Goal: Information Seeking & Learning: Learn about a topic

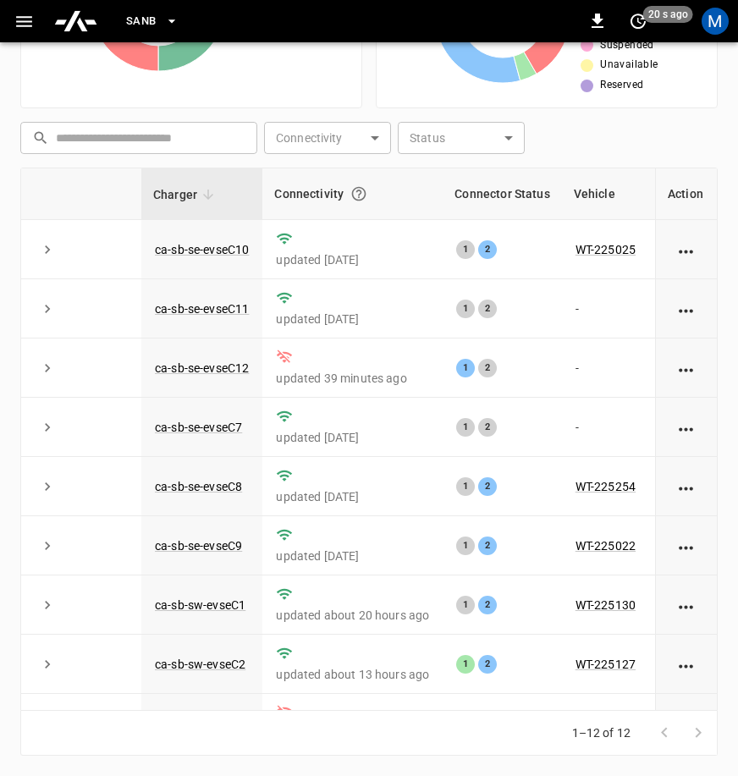
scroll to position [0, 214]
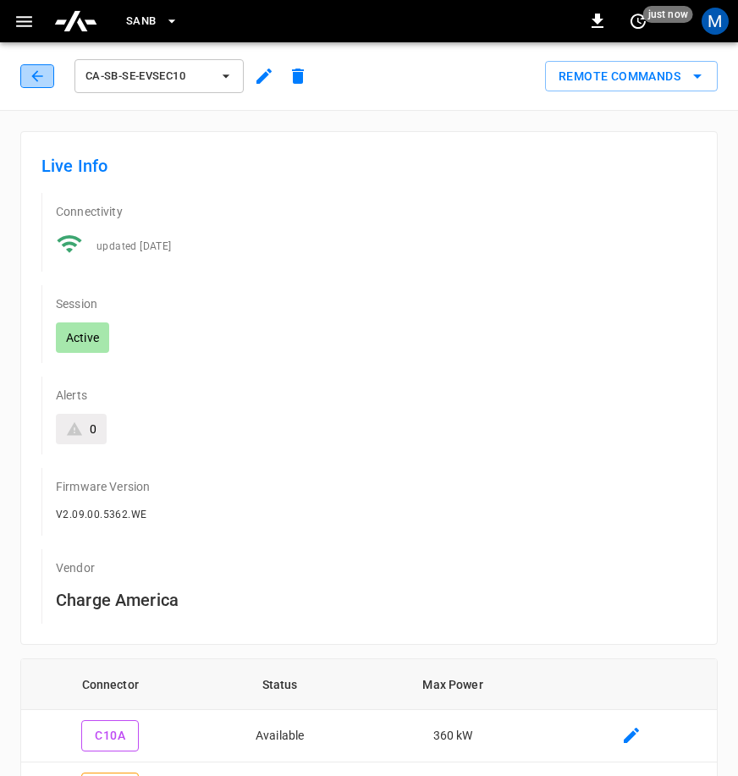
click at [30, 69] on icon "button" at bounding box center [37, 76] width 17 height 17
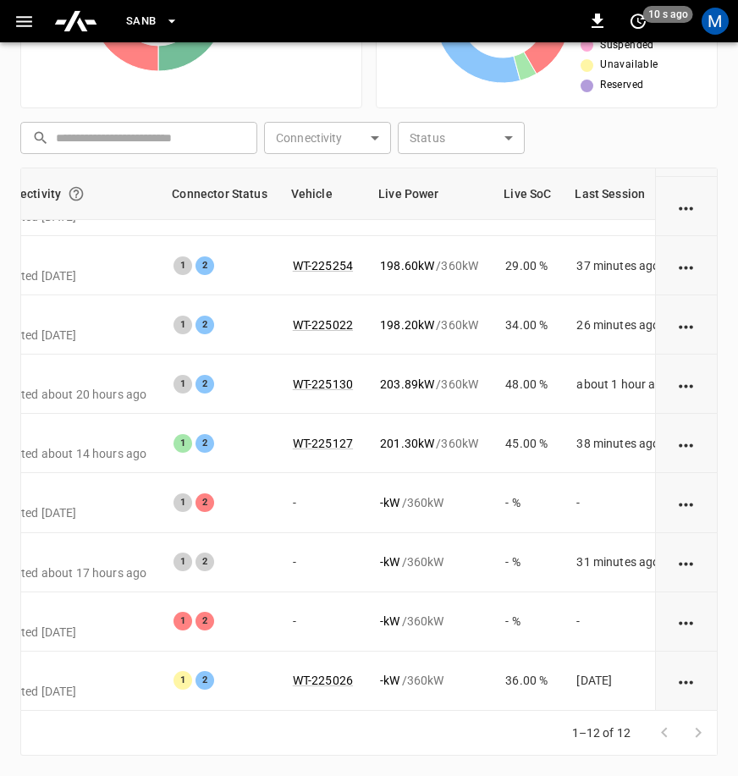
scroll to position [241, 333]
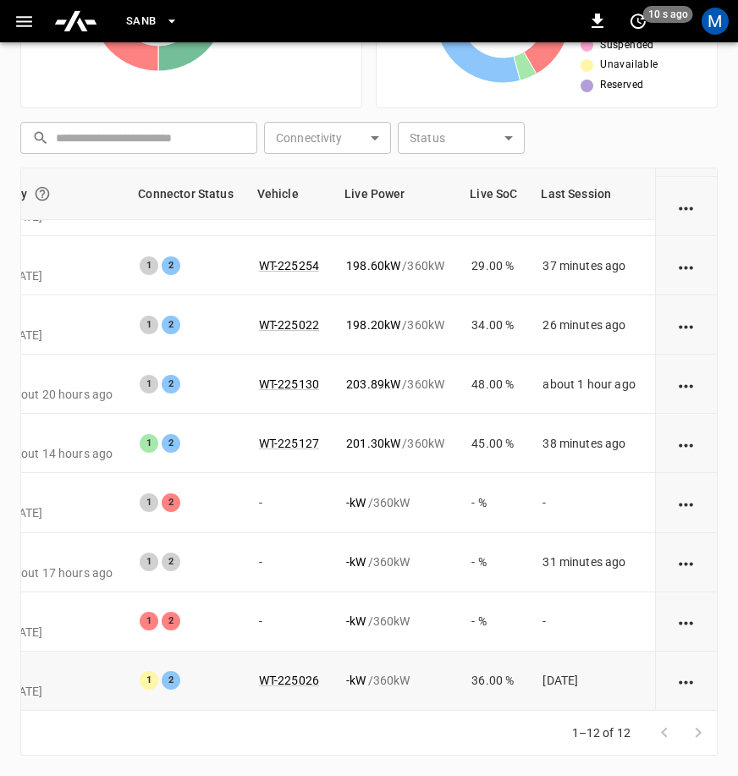
click at [402, 672] on div "- kW / 360 kW" at bounding box center [395, 680] width 98 height 17
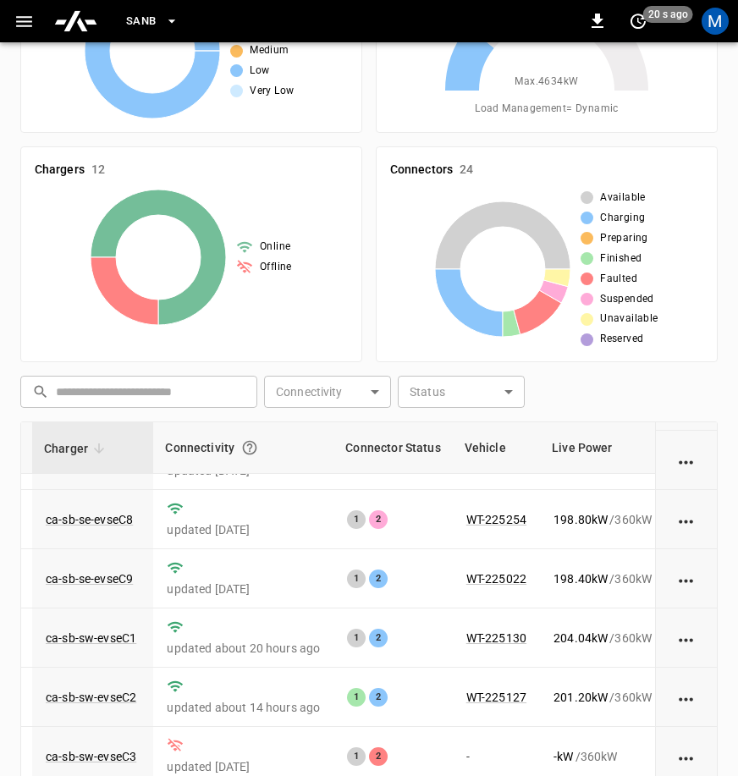
scroll to position [241, 109]
click at [123, 510] on link "ca-sb-se-evseC8" at bounding box center [89, 520] width 94 height 20
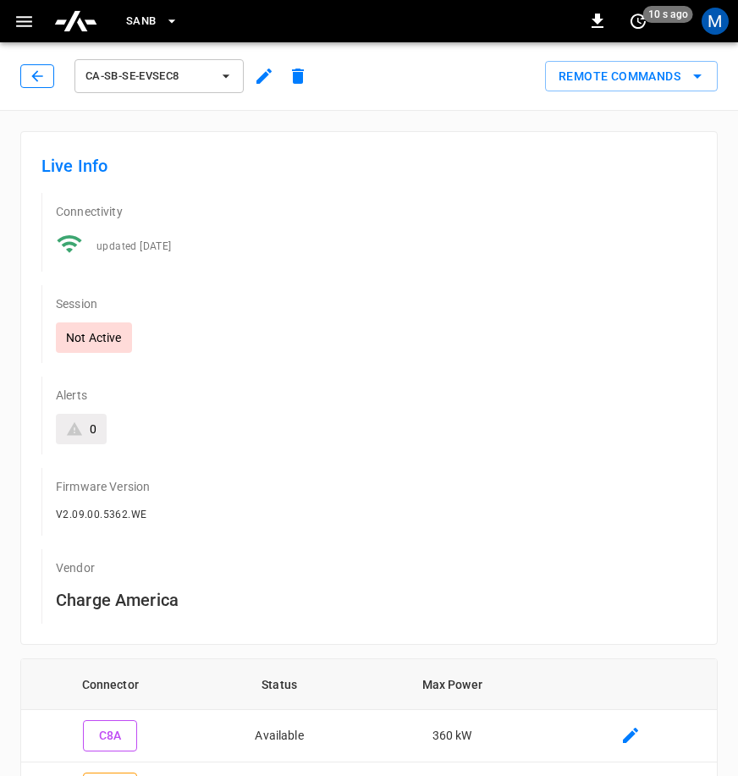
click at [27, 84] on button "button" at bounding box center [37, 76] width 34 height 24
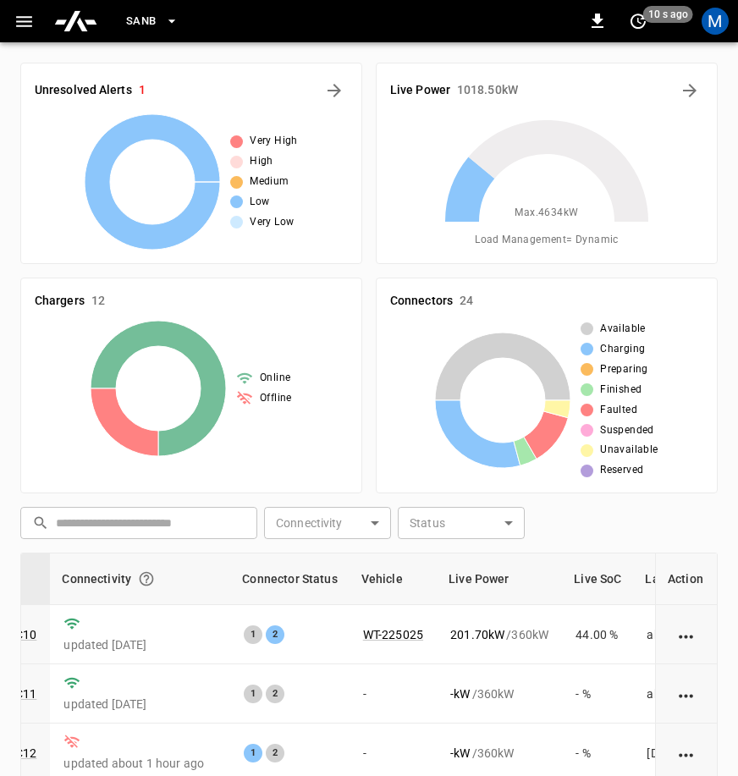
click at [215, 58] on div "Unresolved Alerts 1 Very High High Medium Low Very Low" at bounding box center [184, 156] width 355 height 215
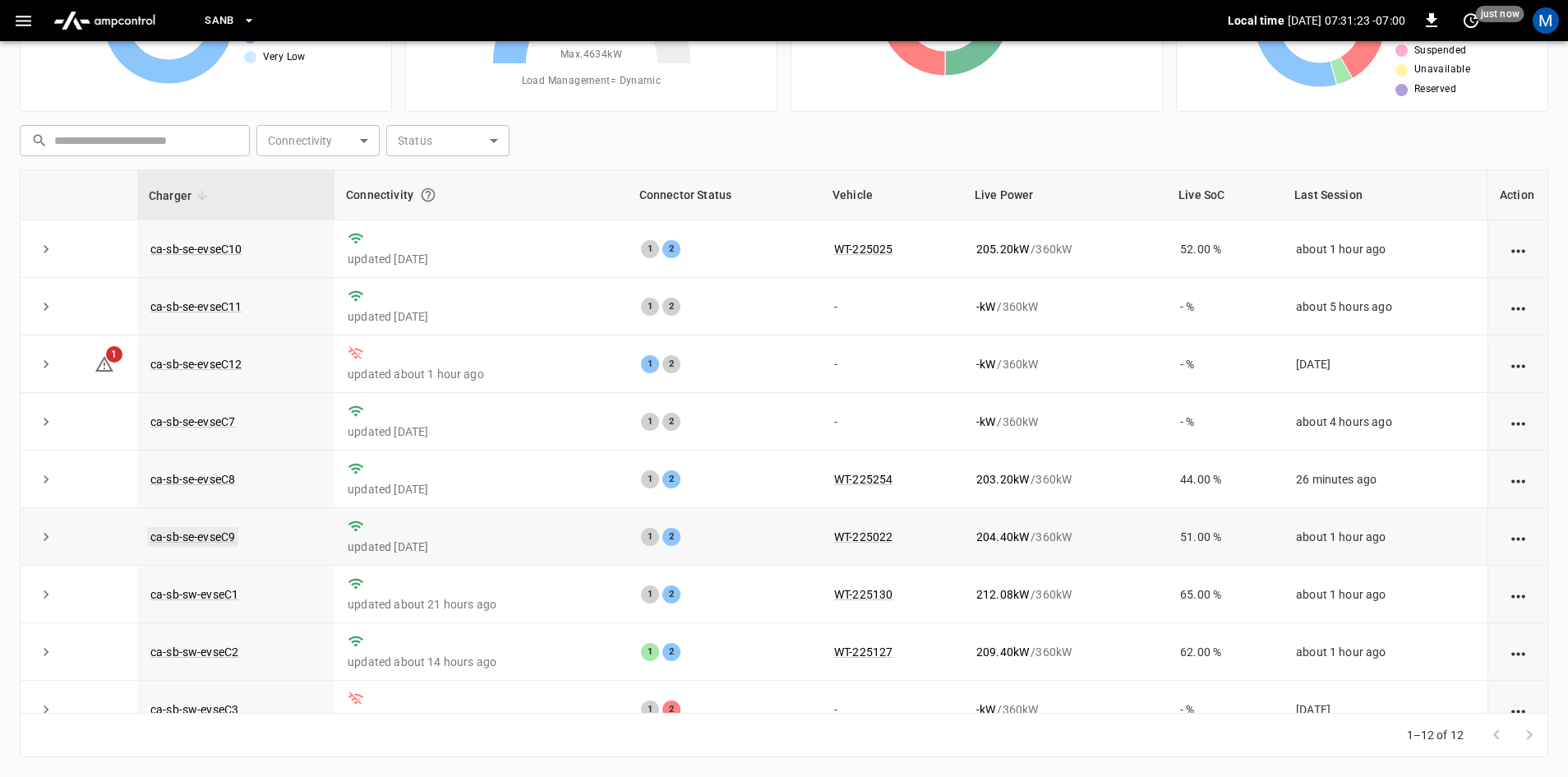
click at [221, 538] on link "ca-sb-se-evseC9" at bounding box center [193, 537] width 91 height 19
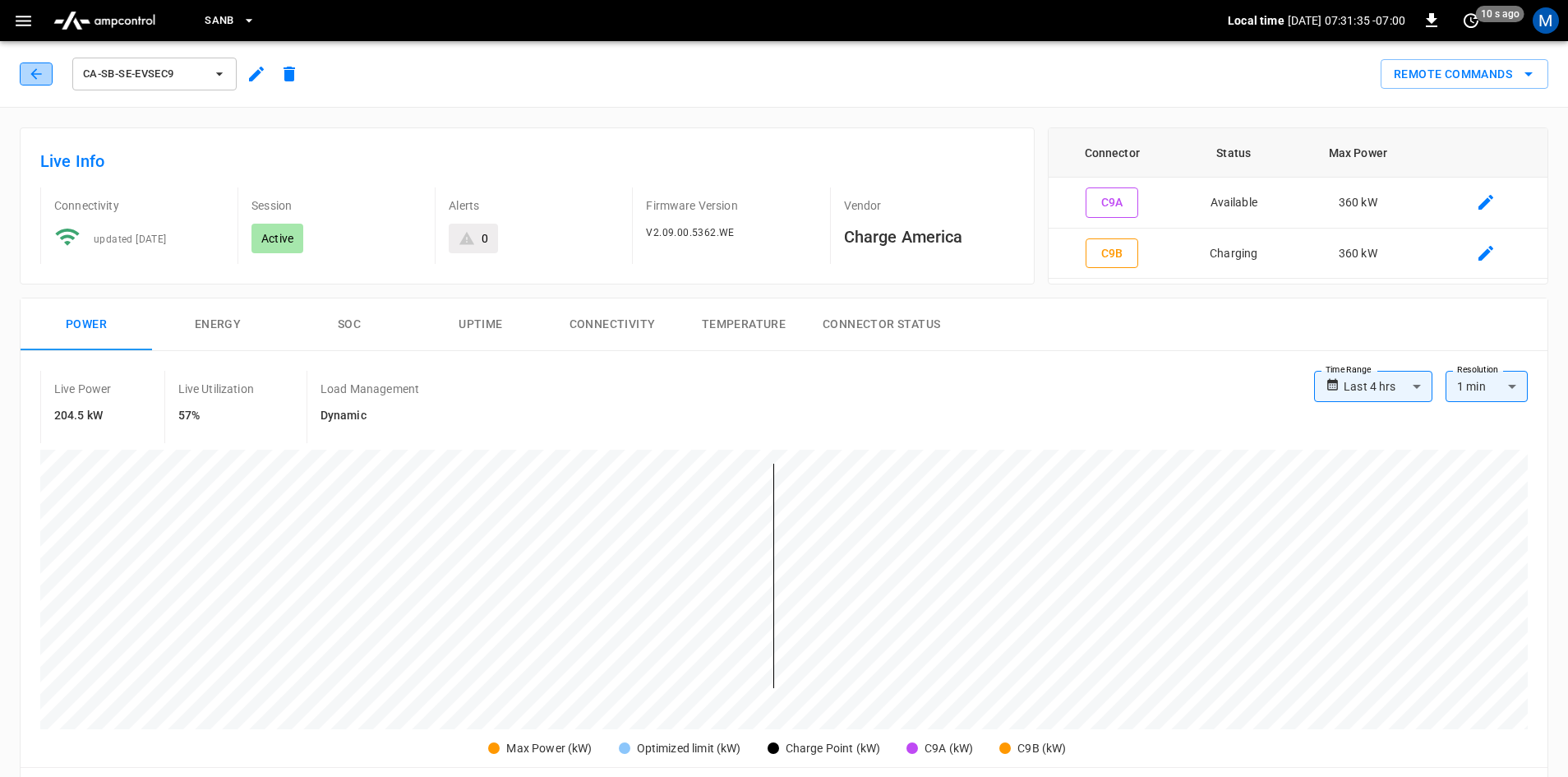
click at [35, 83] on button "button" at bounding box center [36, 74] width 33 height 23
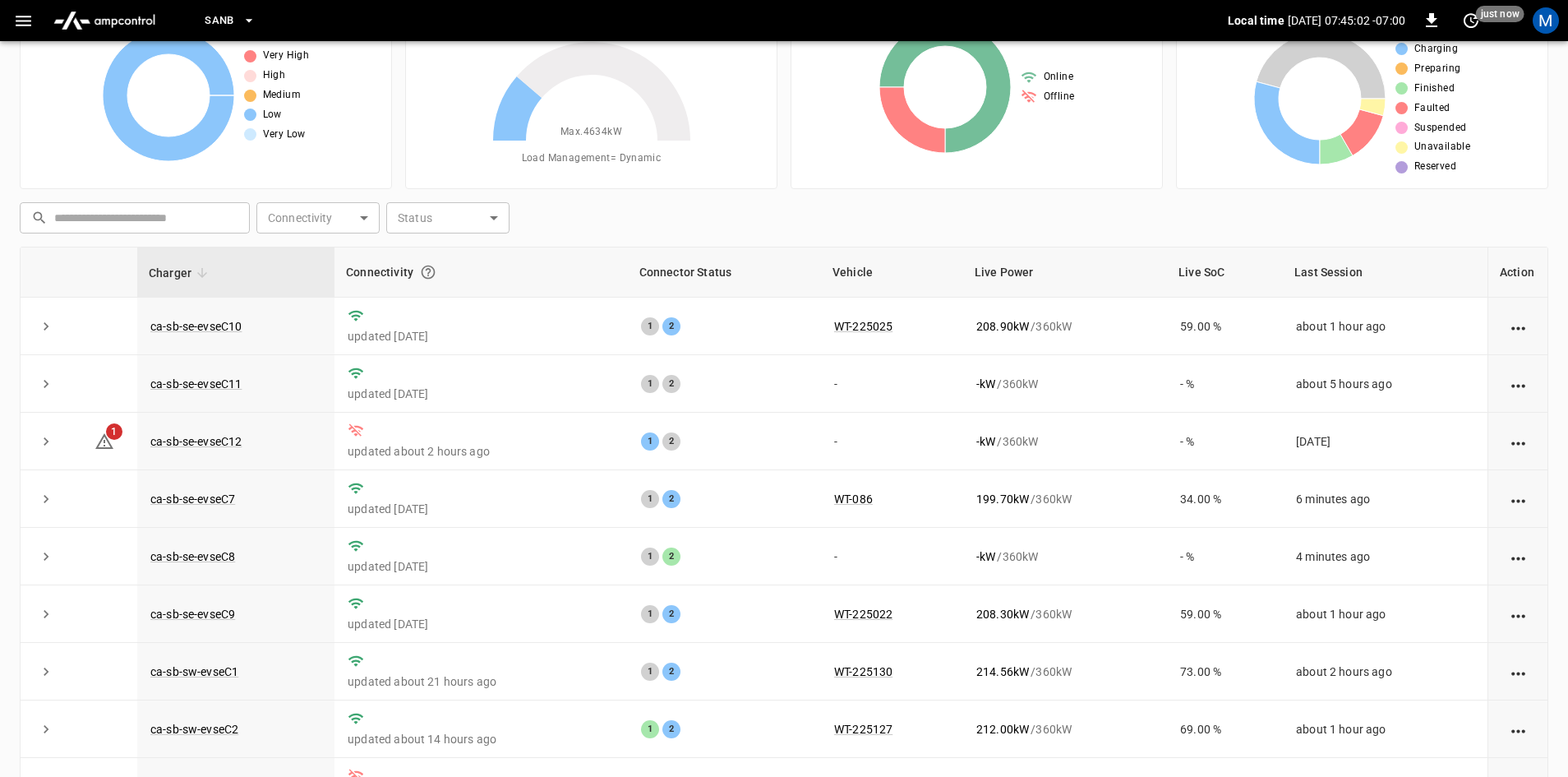
scroll to position [158, 0]
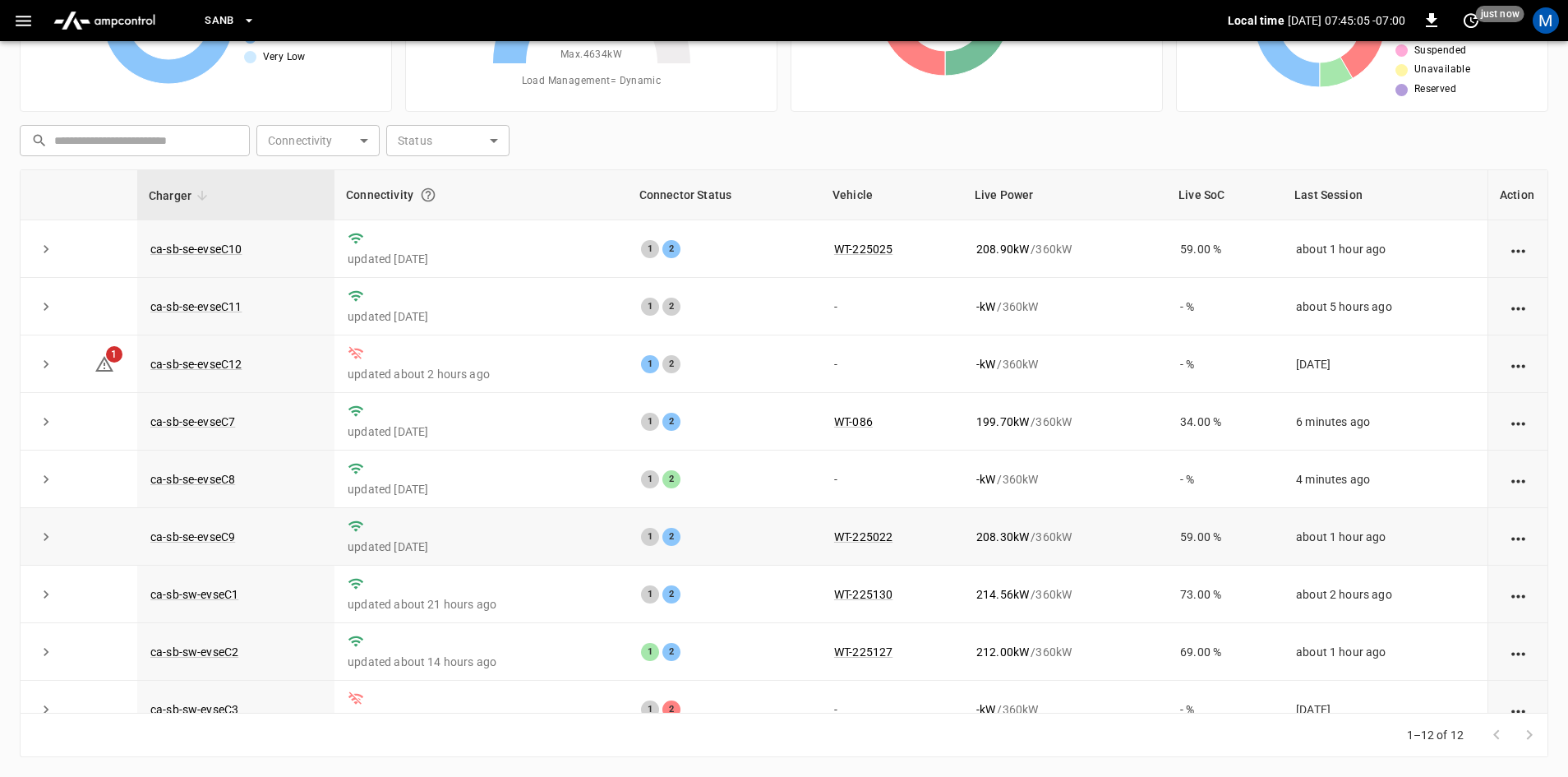
click at [156, 528] on td "ca-sb-se-evseC9" at bounding box center [235, 536] width 197 height 57
click at [195, 543] on link "ca-sb-se-evseC9" at bounding box center [193, 537] width 91 height 19
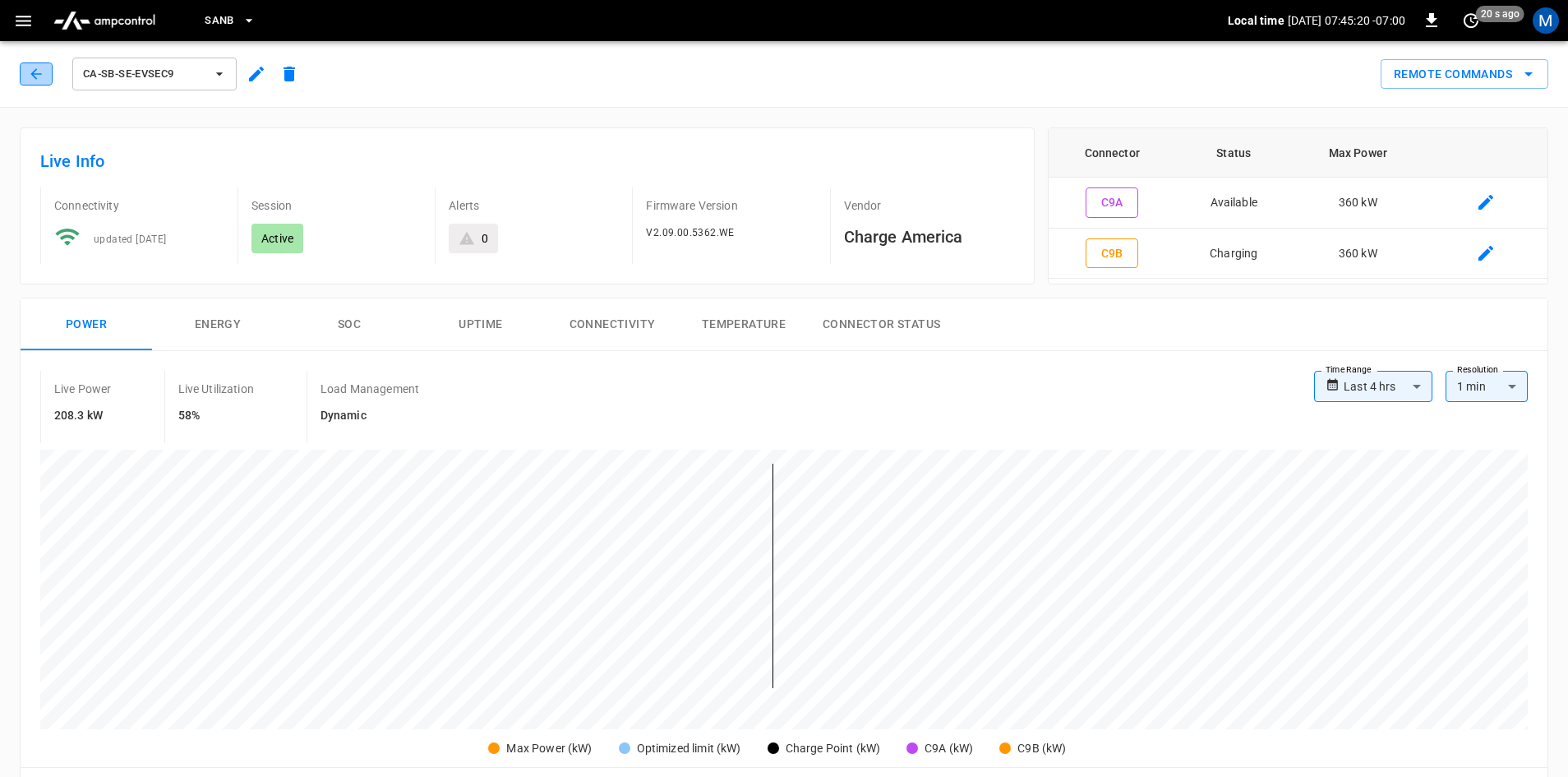
click at [35, 68] on icon "button" at bounding box center [36, 74] width 17 height 17
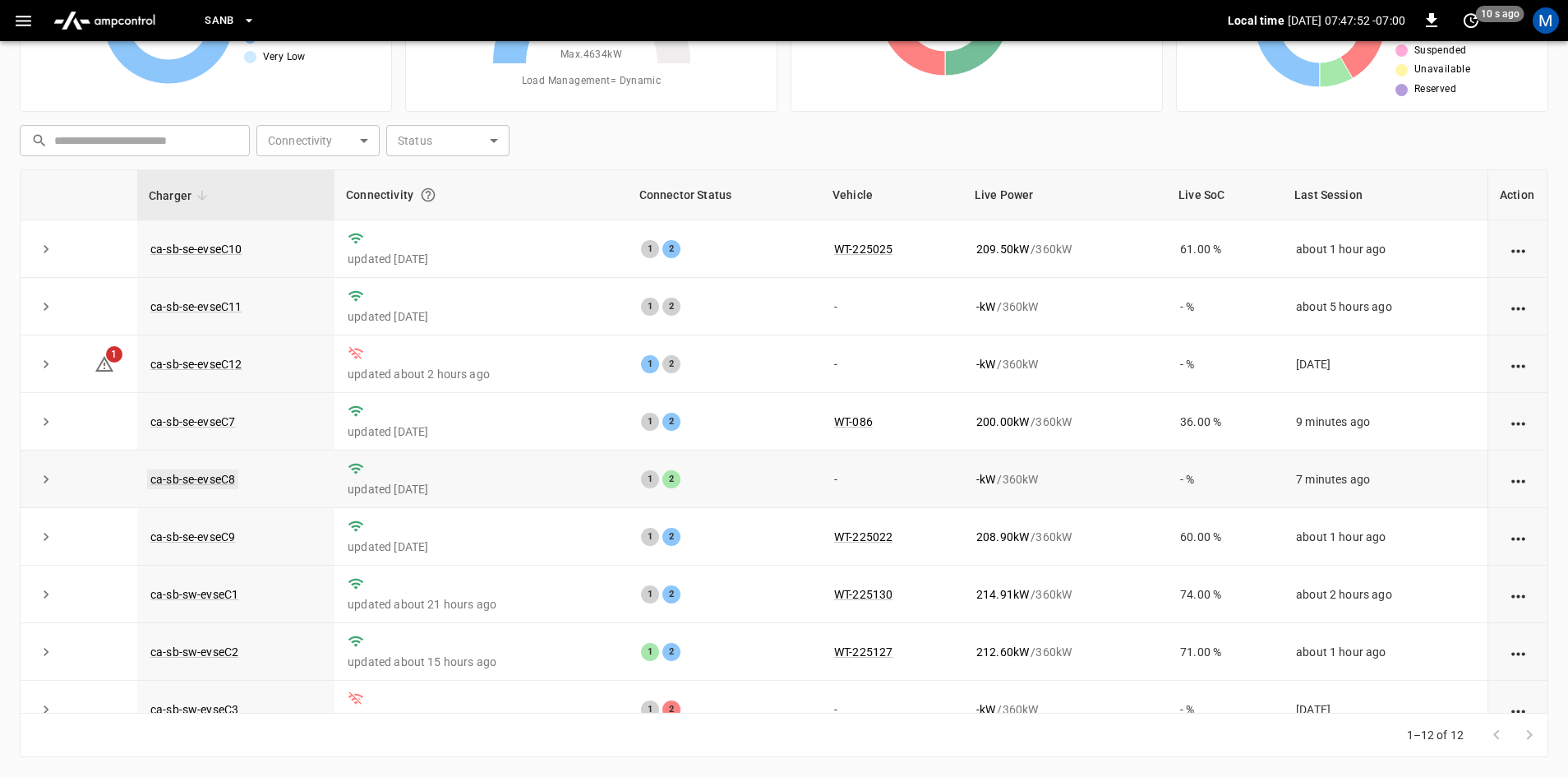
click at [198, 477] on link "ca-sb-se-evseC8" at bounding box center [193, 479] width 91 height 19
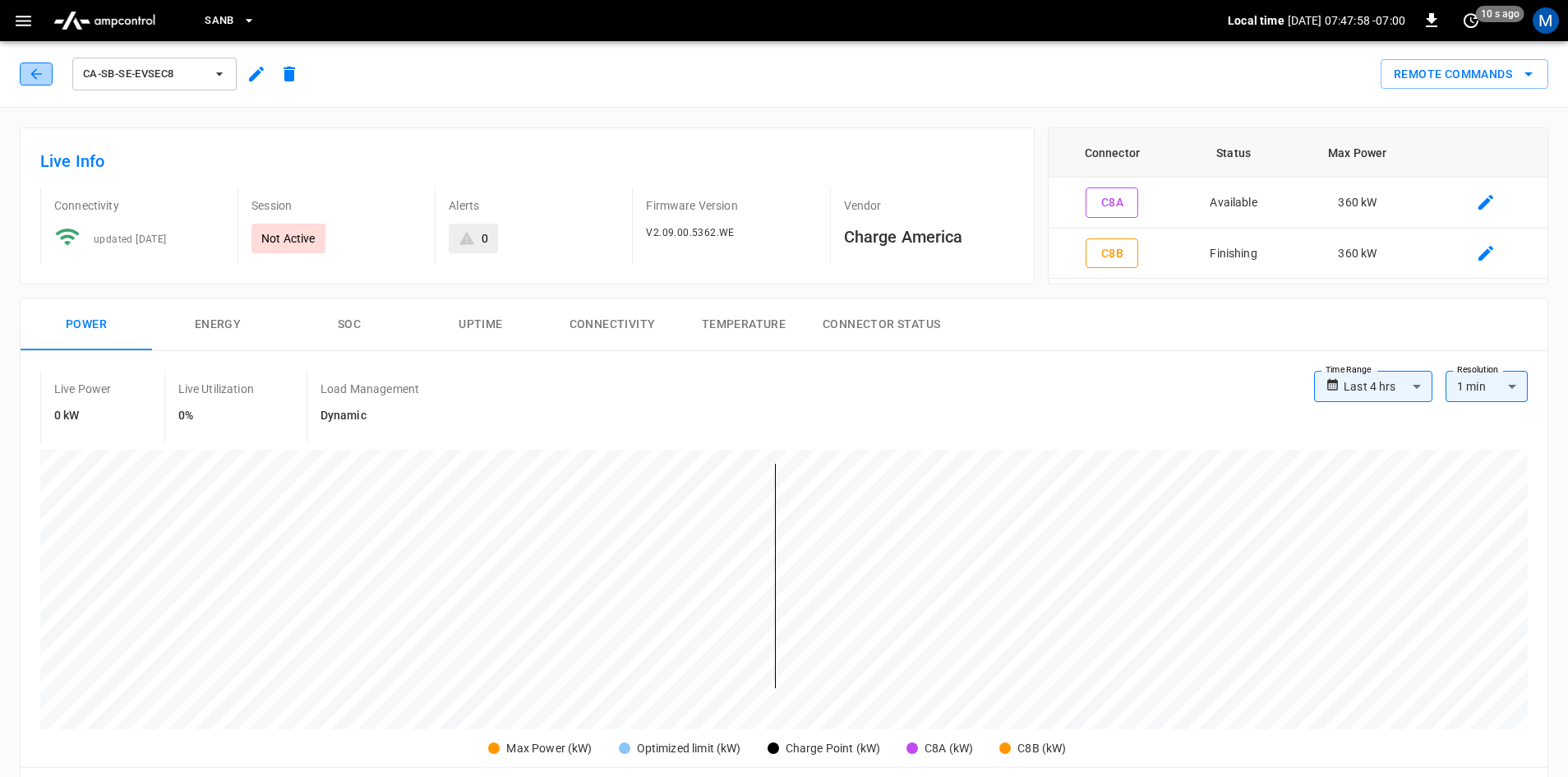
click at [35, 71] on icon "button" at bounding box center [35, 73] width 11 height 11
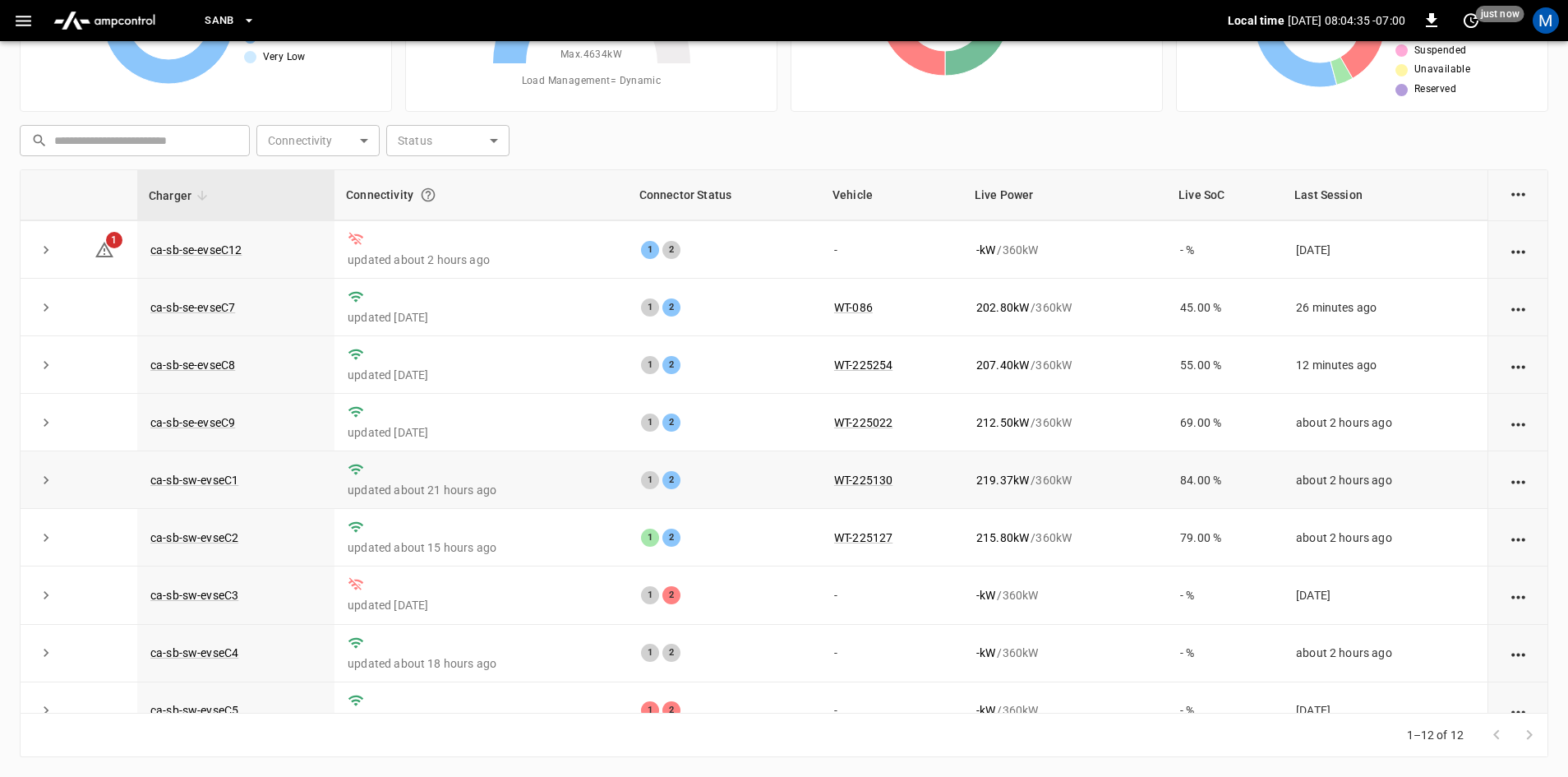
scroll to position [208, 0]
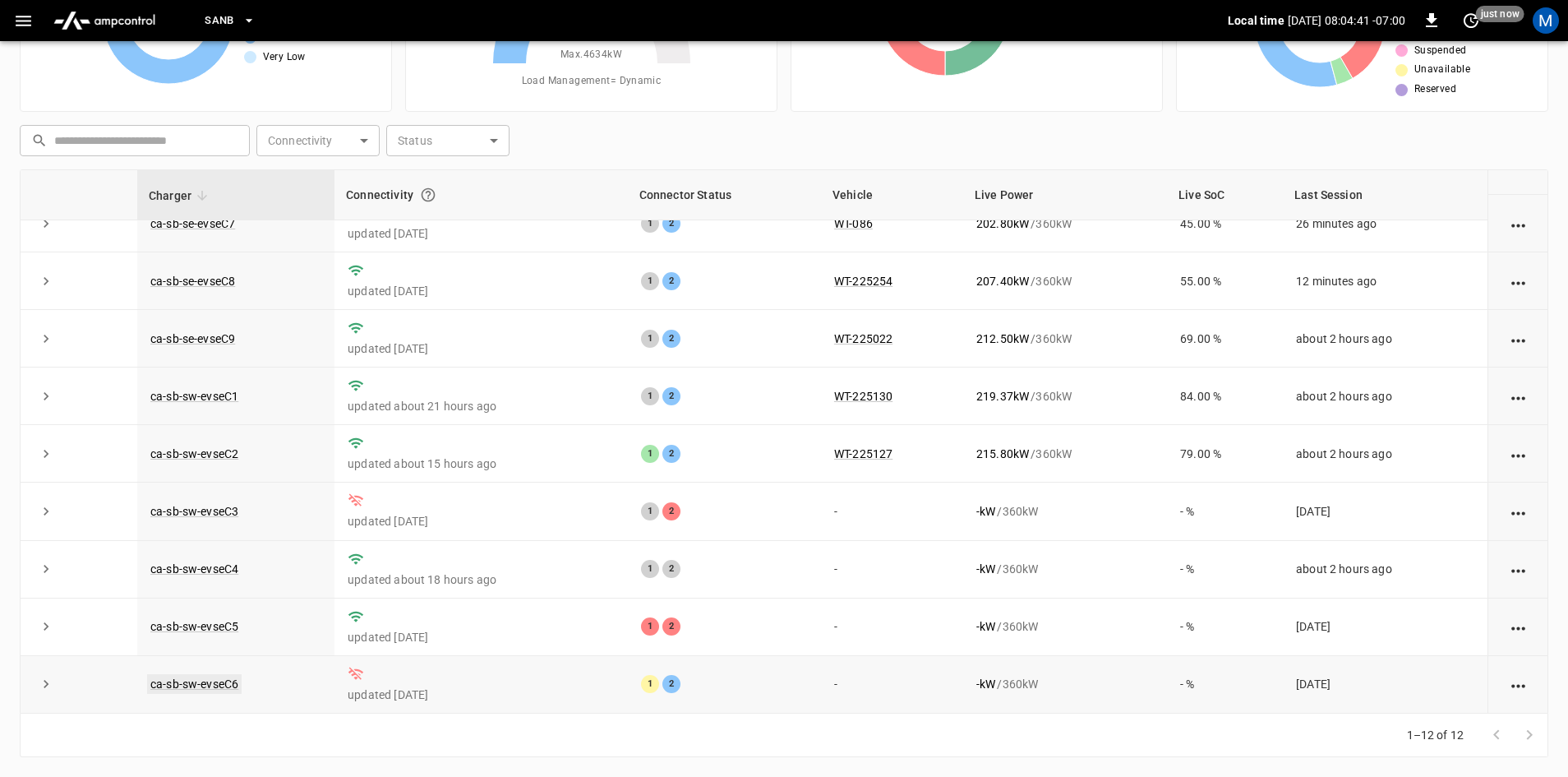
click at [215, 684] on link "ca-sb-sw-evseC6" at bounding box center [194, 684] width 94 height 19
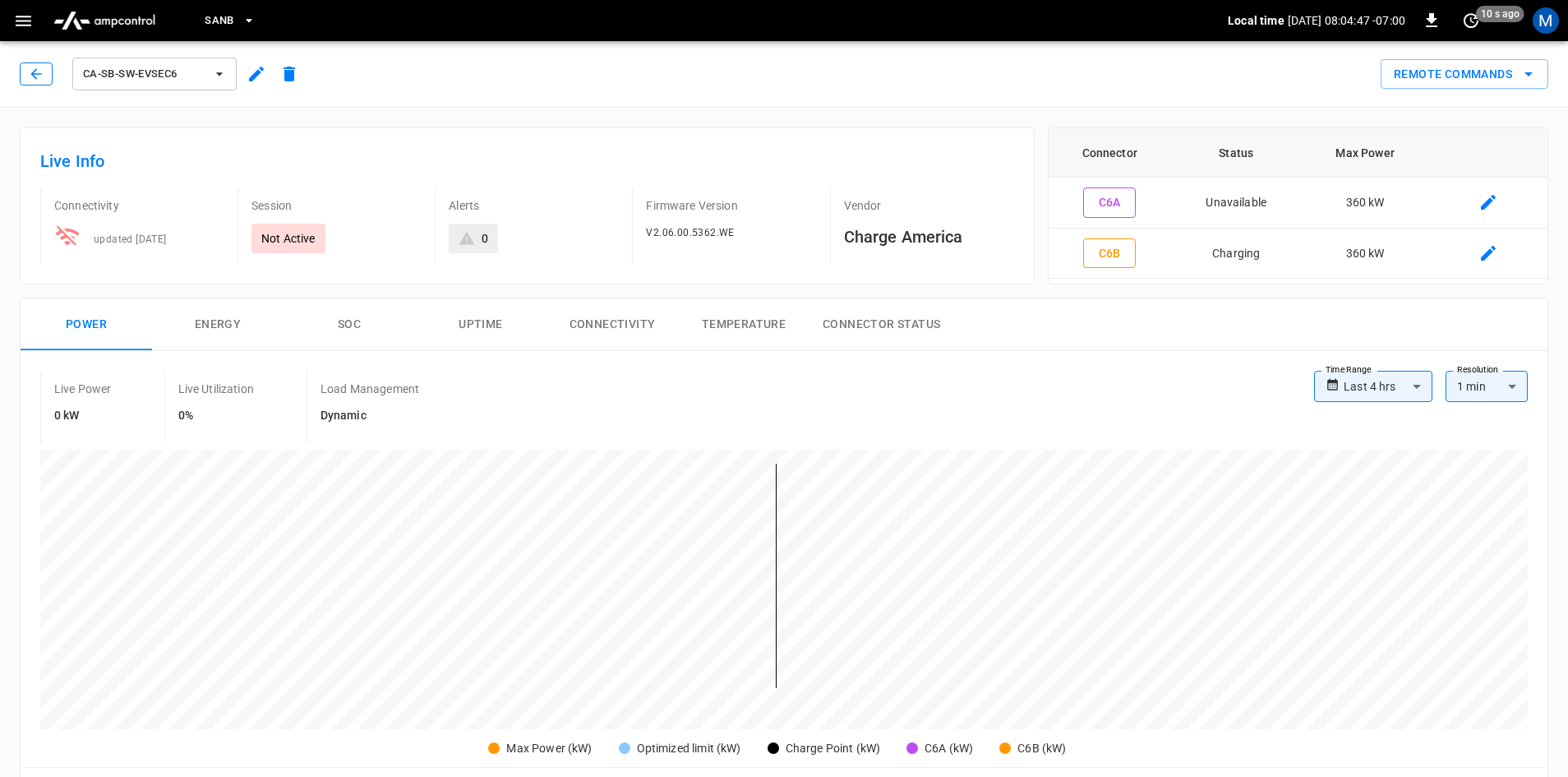
click at [38, 77] on icon "button" at bounding box center [36, 74] width 17 height 17
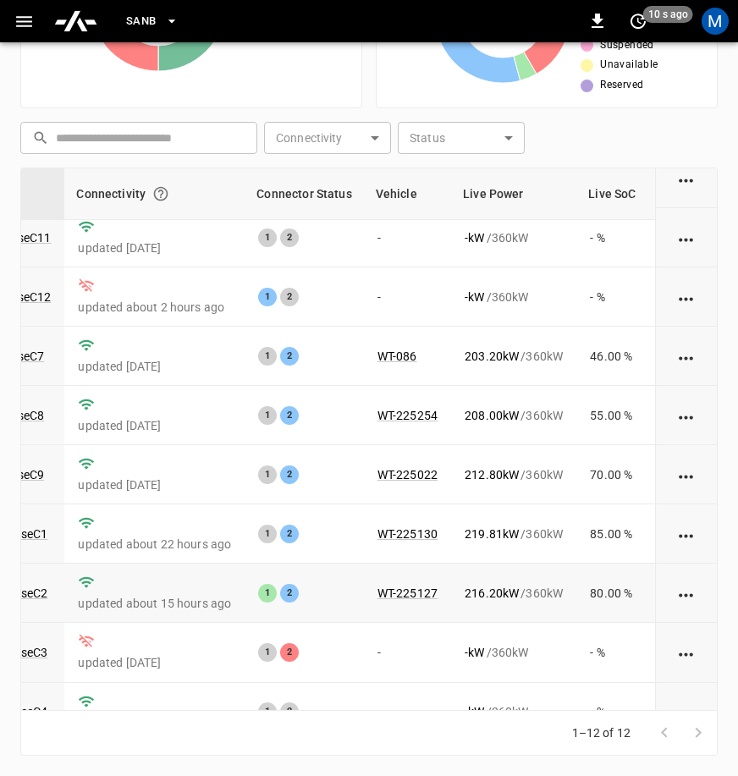
scroll to position [169, 198]
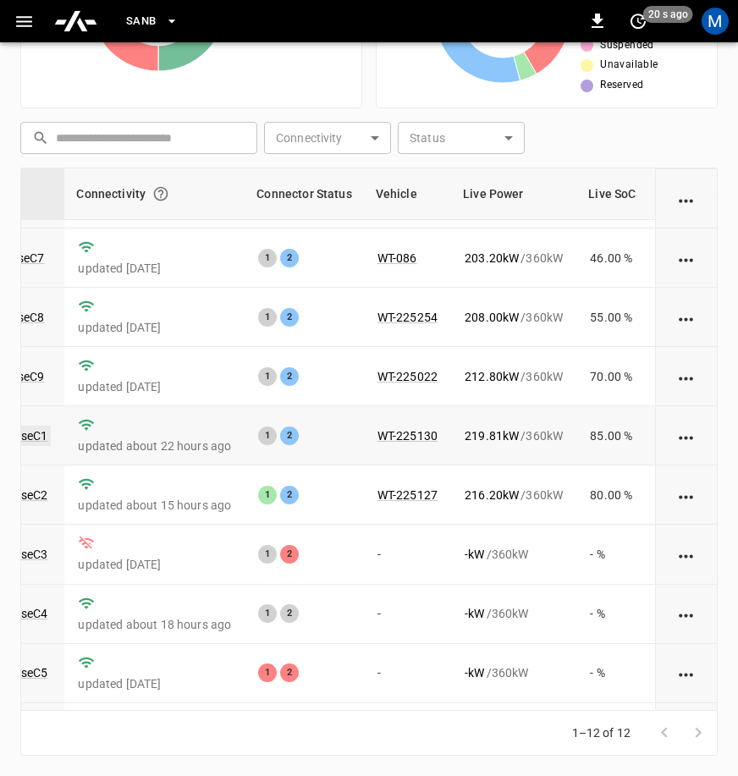
click at [36, 438] on link "ca-sb-sw-evseC1" at bounding box center [1, 436] width 97 height 20
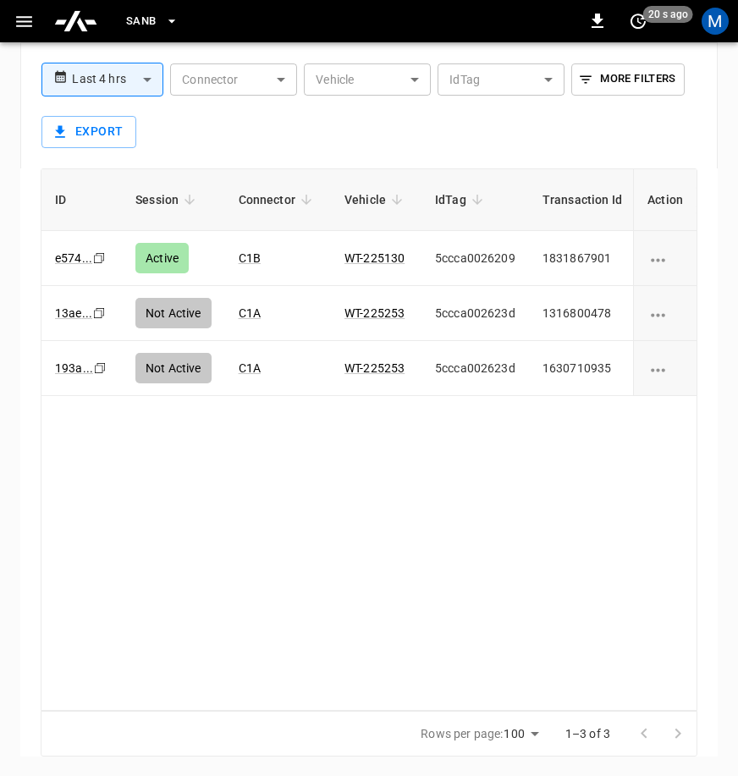
scroll to position [1441, 0]
drag, startPoint x: 330, startPoint y: 698, endPoint x: 576, endPoint y: 685, distance: 245.8
click at [695, 702] on div "ID Session Connector Vehicle IdTag Transaction Id Start Time Start SoC End Time…" at bounding box center [369, 439] width 657 height 543
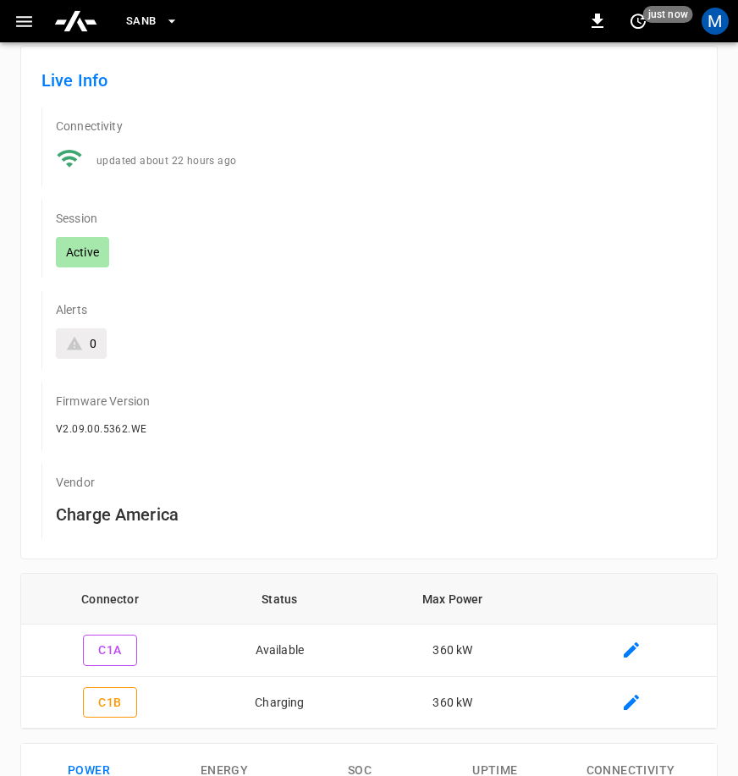
scroll to position [0, 0]
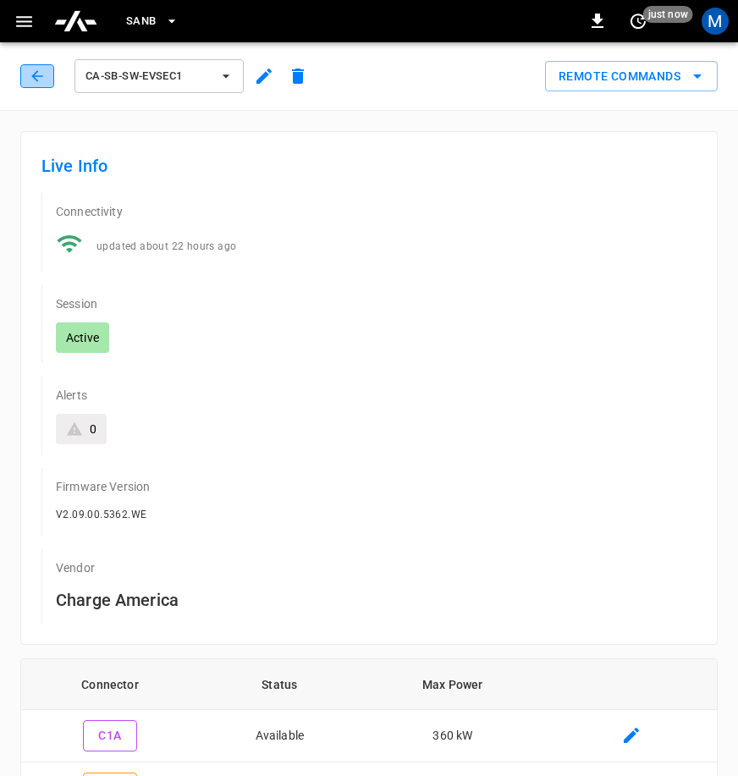
click at [33, 76] on icon "button" at bounding box center [36, 75] width 11 height 11
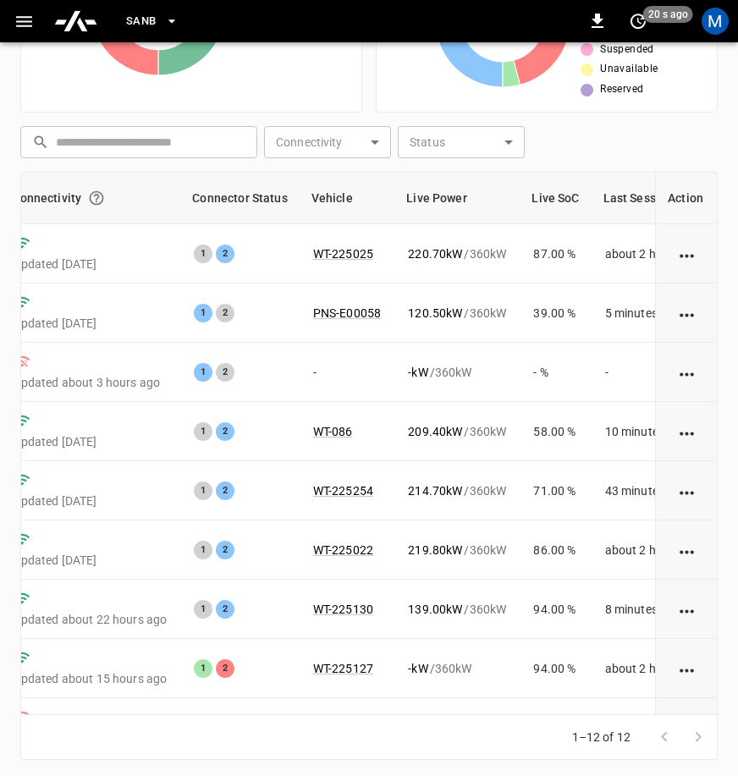
scroll to position [385, 0]
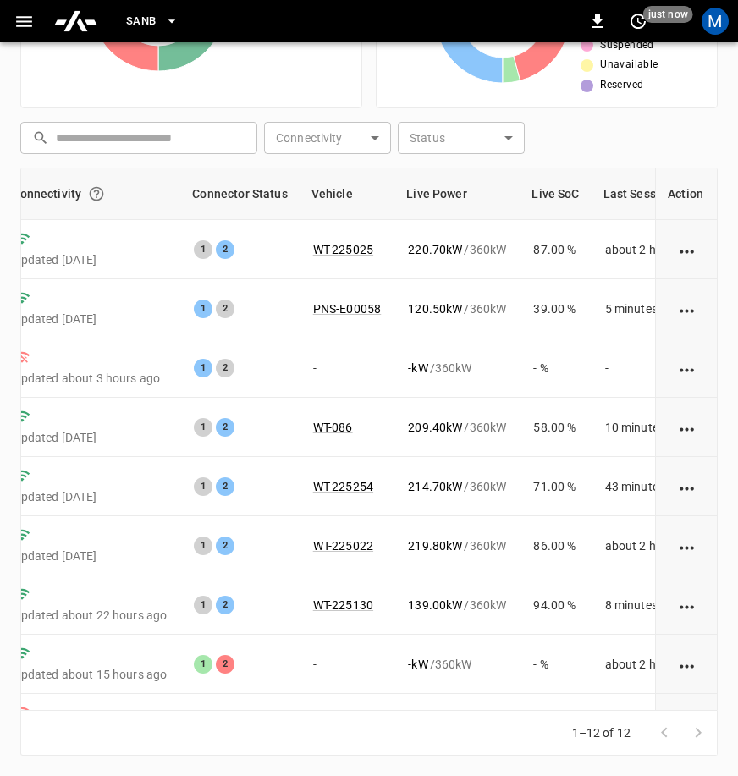
drag, startPoint x: 461, startPoint y: 710, endPoint x: 332, endPoint y: 717, distance: 129.7
click at [332, 717] on div "Charger Connectivity Connector Status Vehicle Live Power Live SoC Last Session …" at bounding box center [368, 462] width 697 height 588
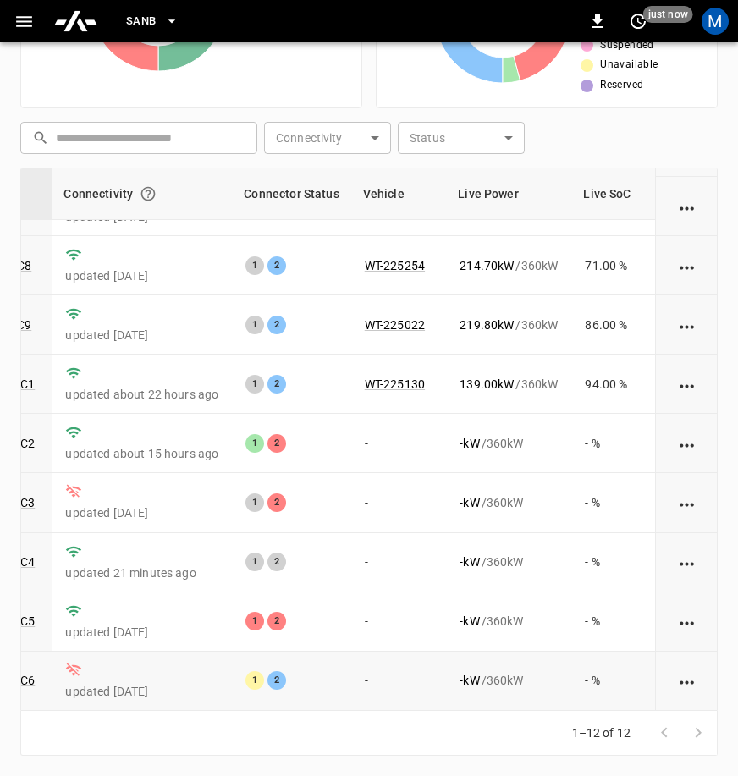
scroll to position [241, 211]
click at [366, 736] on div "1–12 of 12" at bounding box center [368, 733] width 697 height 45
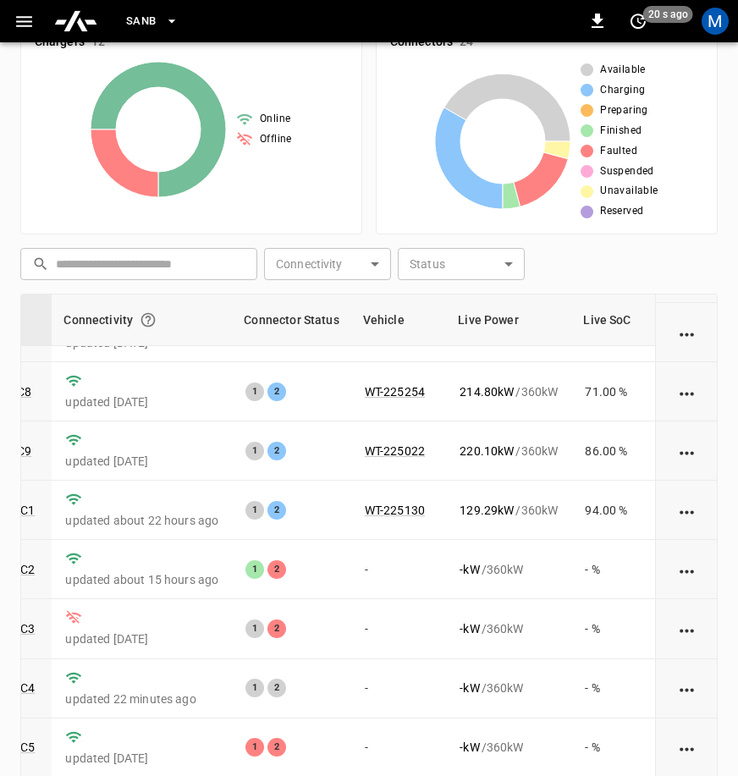
scroll to position [0, 0]
